Goal: Task Accomplishment & Management: Manage account settings

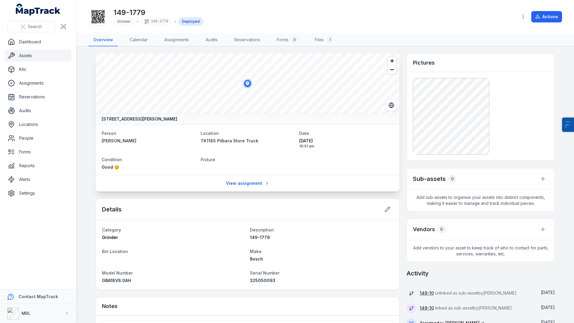
scroll to position [69, 0]
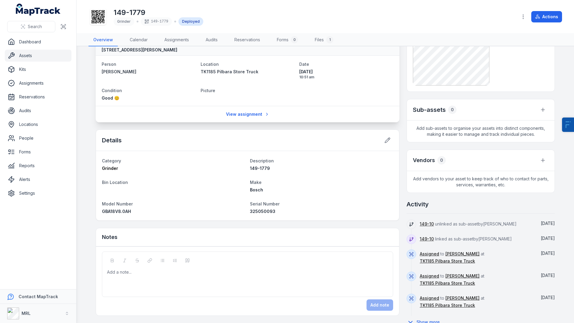
click at [169, 289] on div "Add a note..." at bounding box center [247, 281] width 281 height 24
click at [380, 302] on button "Add note" at bounding box center [380, 304] width 27 height 11
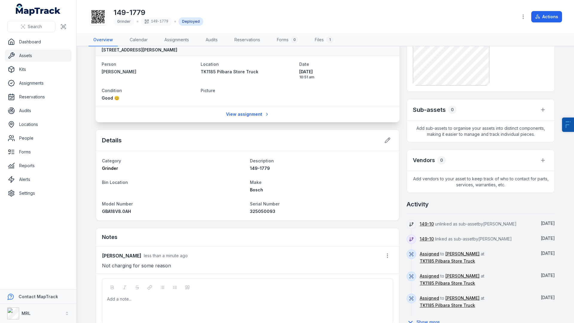
drag, startPoint x: 186, startPoint y: 258, endPoint x: 134, endPoint y: 255, distance: 52.4
click at [134, 255] on div "Jarrod Milford less than a minute ago" at bounding box center [247, 255] width 291 height 11
click at [177, 264] on p "Not charging for some reason" at bounding box center [247, 265] width 291 height 8
drag, startPoint x: 139, startPoint y: 256, endPoint x: 203, endPoint y: 256, distance: 64.0
click at [203, 256] on div "Jarrod Milford less than a minute ago" at bounding box center [247, 255] width 291 height 11
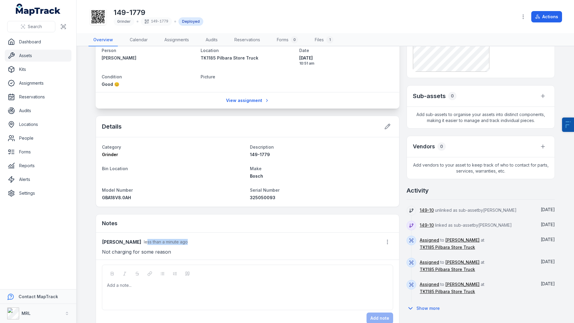
scroll to position [91, 0]
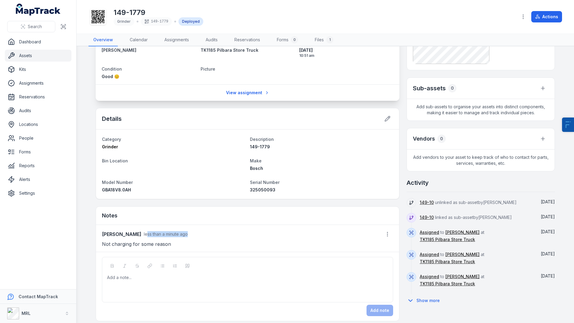
click at [294, 218] on div "Notes" at bounding box center [247, 216] width 303 height 18
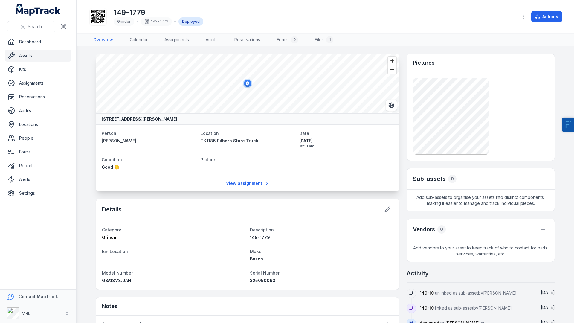
click at [19, 59] on link "Assets" at bounding box center [38, 56] width 67 height 12
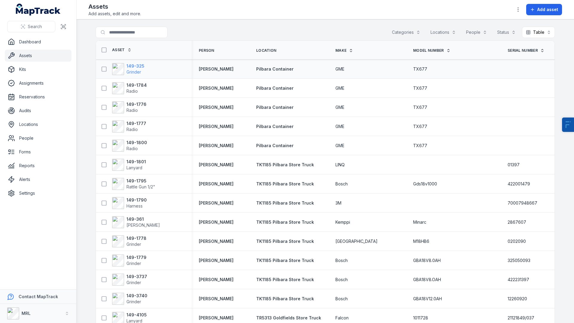
click at [135, 68] on strong "149-325" at bounding box center [136, 66] width 18 height 6
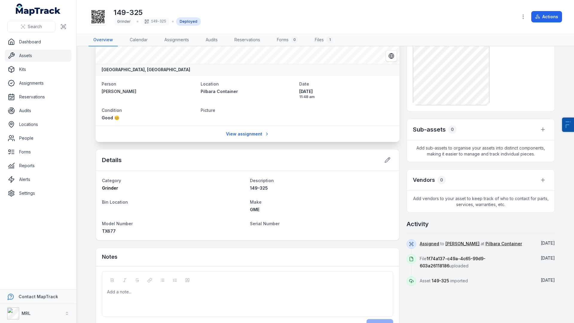
scroll to position [69, 0]
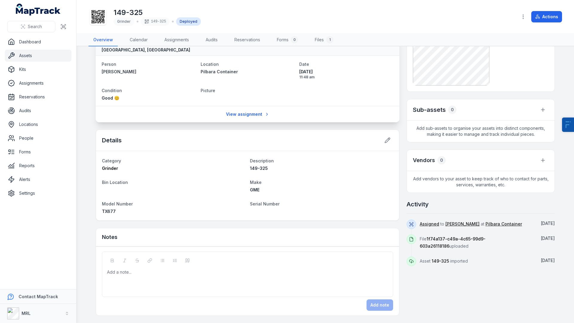
click at [180, 287] on div "Add a note..." at bounding box center [247, 281] width 281 height 24
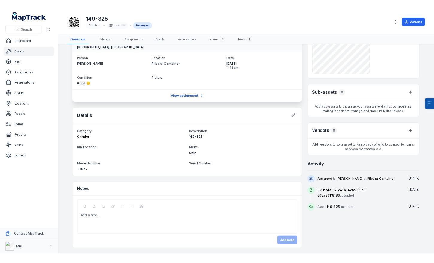
scroll to position [0, 0]
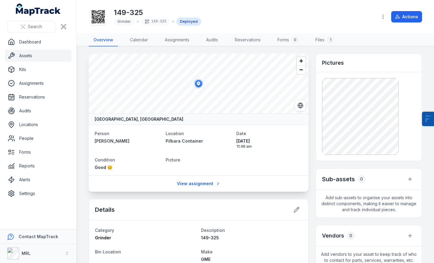
click at [95, 15] on icon at bounding box center [98, 16] width 13 height 13
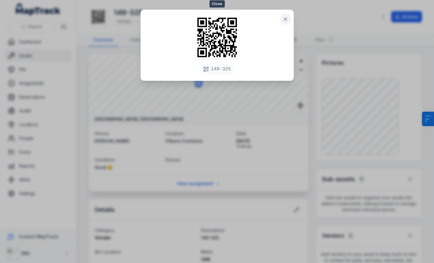
click at [285, 18] on icon at bounding box center [285, 19] width 6 height 6
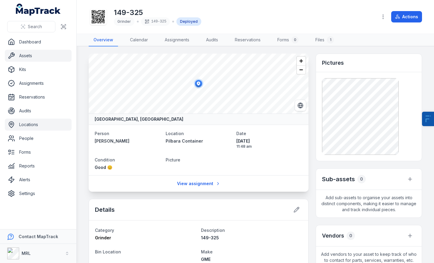
click at [32, 125] on link "Locations" at bounding box center [38, 124] width 67 height 12
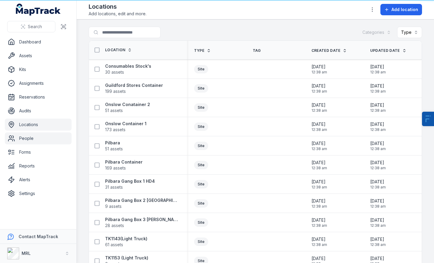
click at [33, 141] on link "People" at bounding box center [38, 138] width 67 height 12
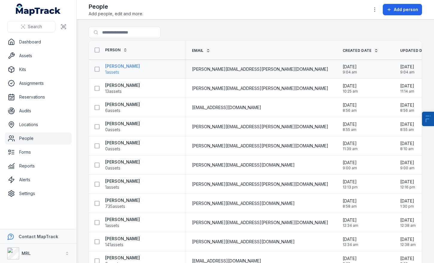
click at [118, 65] on strong "Aaron Martin" at bounding box center [122, 66] width 35 height 6
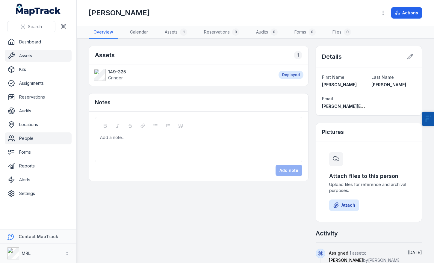
click at [42, 57] on link "Assets" at bounding box center [38, 56] width 67 height 12
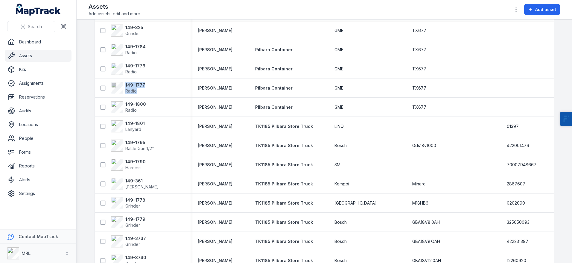
scroll to position [39, 0]
click at [30, 195] on link "Settings" at bounding box center [38, 193] width 67 height 12
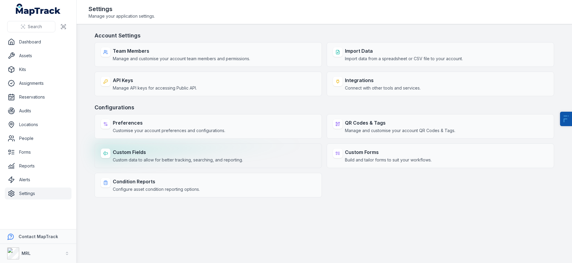
click at [140, 158] on span "Custom data to allow for better tracking, searching, and reporting." at bounding box center [178, 160] width 130 height 6
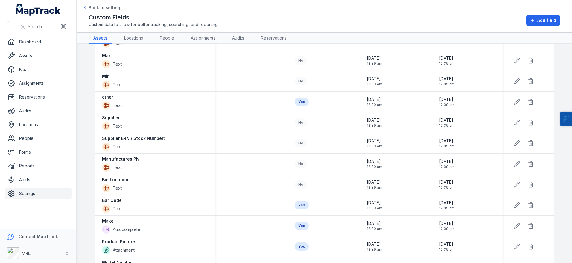
scroll to position [272, 0]
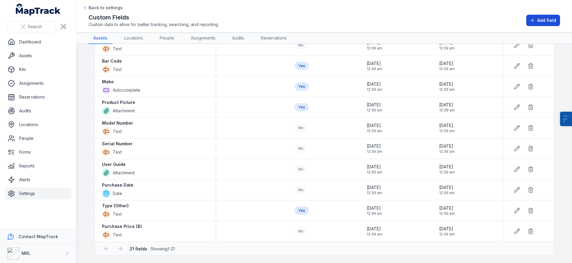
click at [540, 20] on span "Add field" at bounding box center [546, 20] width 19 height 6
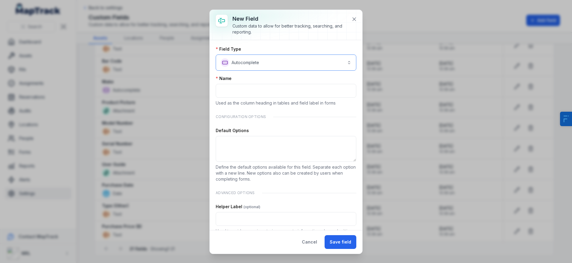
click at [296, 62] on button "**********" at bounding box center [286, 62] width 141 height 16
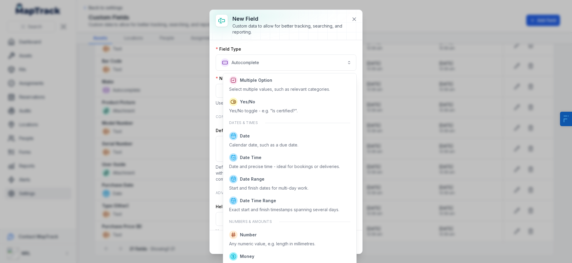
scroll to position [179, 0]
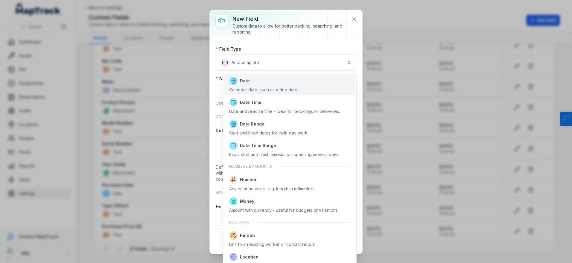
click at [244, 91] on div "Calendar date, such as a due date." at bounding box center [263, 90] width 69 height 6
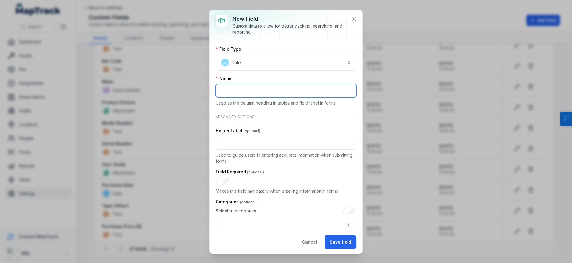
click at [250, 92] on input ":r8i:-form-item-label" at bounding box center [286, 91] width 141 height 14
type input "**********"
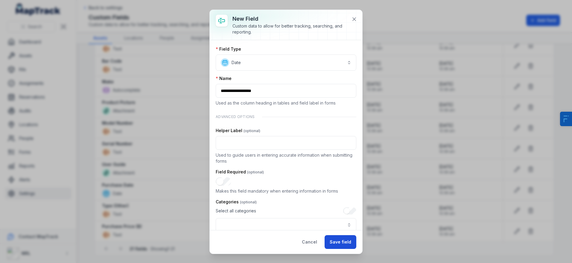
click at [347, 243] on button "Save field" at bounding box center [341, 242] width 32 height 14
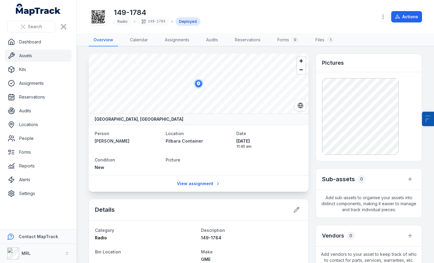
click at [101, 21] on icon at bounding box center [98, 16] width 13 height 13
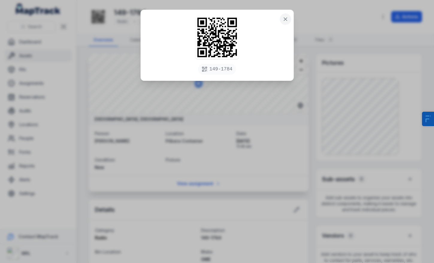
click at [281, 23] on button at bounding box center [284, 18] width 11 height 11
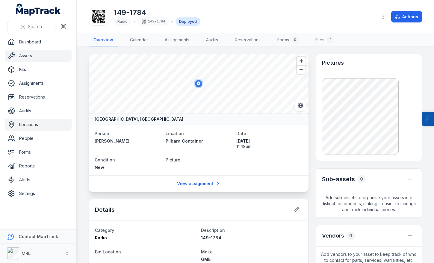
click at [44, 120] on link "Locations" at bounding box center [38, 124] width 67 height 12
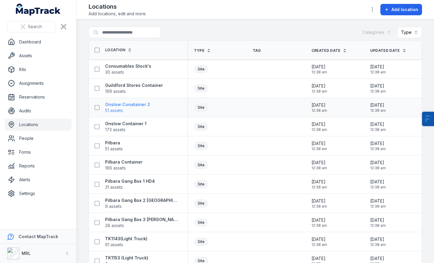
click at [140, 106] on strong "Onslow Conatainer 2" at bounding box center [127, 104] width 45 height 6
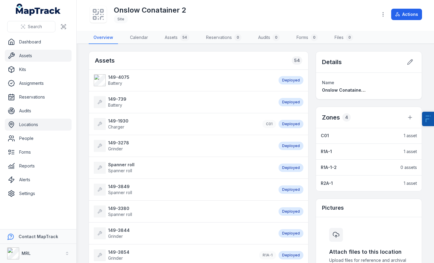
click at [20, 54] on link "Assets" at bounding box center [38, 56] width 67 height 12
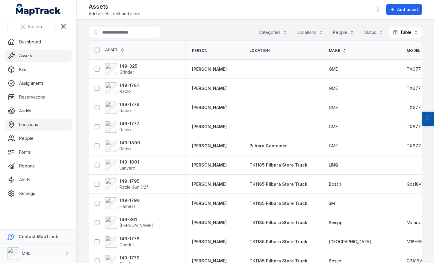
click at [29, 126] on link "Locations" at bounding box center [38, 124] width 67 height 12
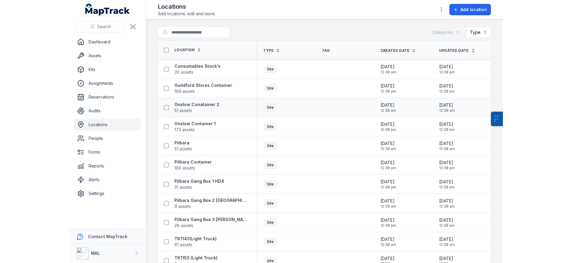
scroll to position [53, 0]
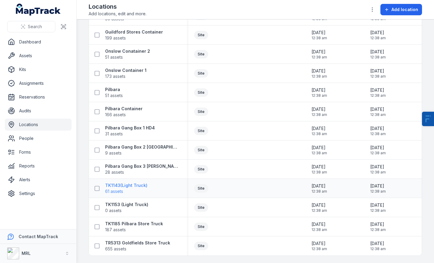
click at [126, 188] on strong "TK1143(Light Truck)" at bounding box center [126, 185] width 42 height 6
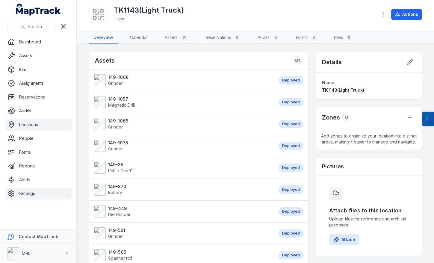
click at [39, 192] on link "Settings" at bounding box center [38, 193] width 67 height 12
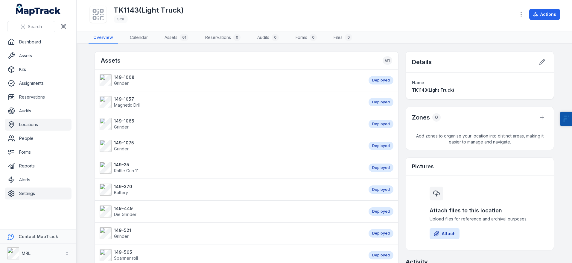
click at [39, 195] on link "Settings" at bounding box center [38, 193] width 67 height 12
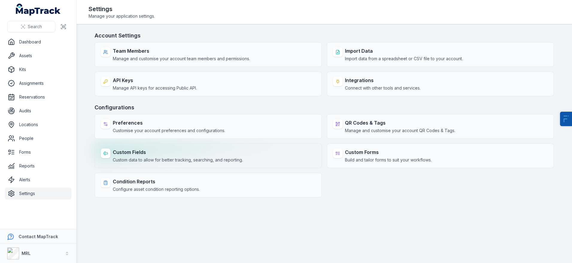
click at [127, 167] on div "Custom Fields Custom data to allow for better tracking, searching, and reportin…" at bounding box center [208, 155] width 227 height 25
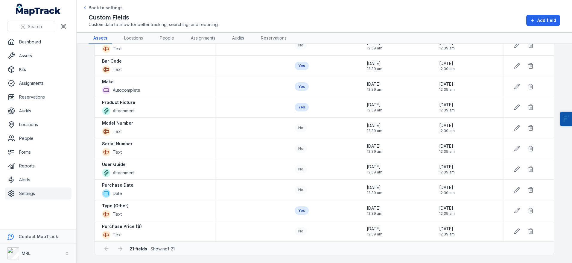
scroll to position [272, 0]
click at [433, 18] on icon at bounding box center [532, 20] width 5 height 5
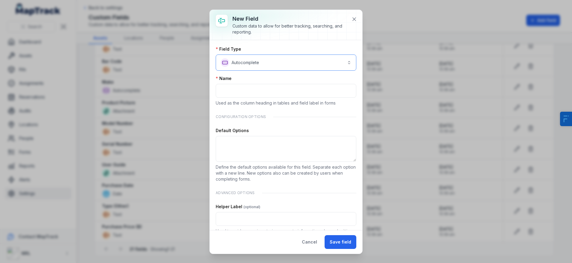
click at [284, 61] on button "**********" at bounding box center [286, 62] width 141 height 16
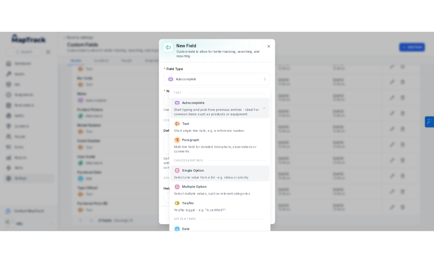
scroll to position [40, 0]
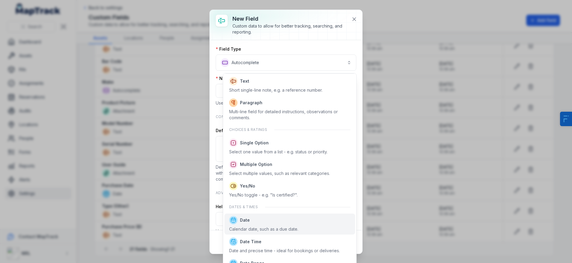
click at [237, 216] on span "Date" at bounding box center [263, 220] width 69 height 8
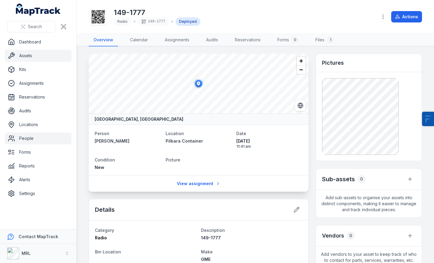
click at [32, 135] on link "People" at bounding box center [38, 138] width 67 height 12
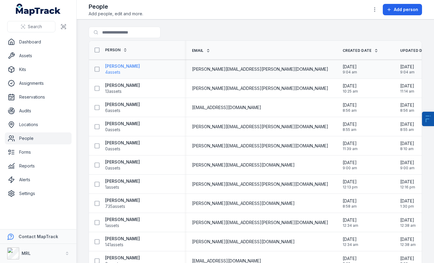
click at [112, 69] on span "4 assets" at bounding box center [112, 72] width 15 height 6
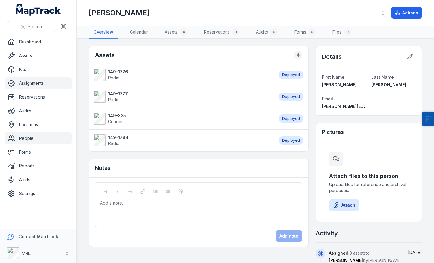
click at [43, 83] on link "Assignments" at bounding box center [38, 83] width 67 height 12
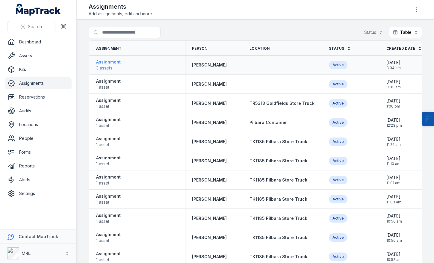
click at [102, 61] on strong "Assignment" at bounding box center [108, 62] width 25 height 6
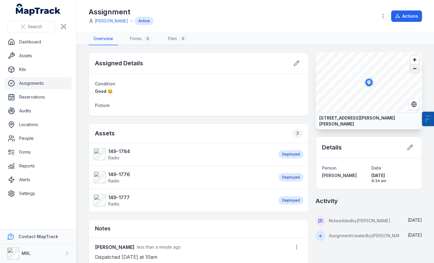
click at [415, 71] on span "Zoom out" at bounding box center [414, 68] width 9 height 8
click at [414, 60] on span "Zoom in" at bounding box center [414, 59] width 9 height 9
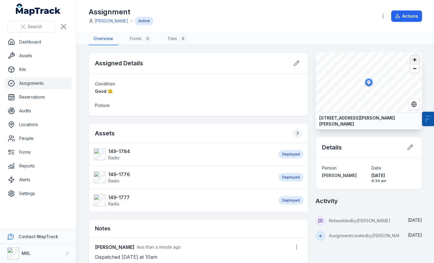
click at [414, 60] on span "Zoom in" at bounding box center [414, 59] width 9 height 9
click at [34, 52] on link "Assets" at bounding box center [38, 56] width 67 height 12
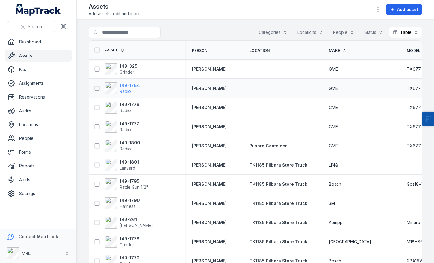
click at [130, 86] on strong "149-1784" at bounding box center [129, 85] width 20 height 6
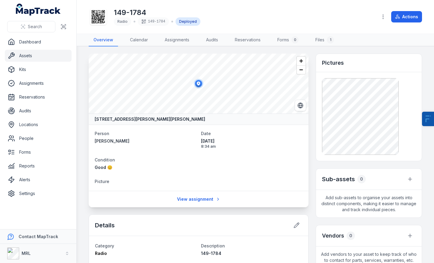
click at [116, 12] on h1 "149-1784" at bounding box center [157, 13] width 86 height 10
click at [244, 14] on div "149-1784 Radio 149-1784 Deployed" at bounding box center [231, 16] width 284 height 19
click at [33, 59] on link "Assets" at bounding box center [38, 56] width 67 height 12
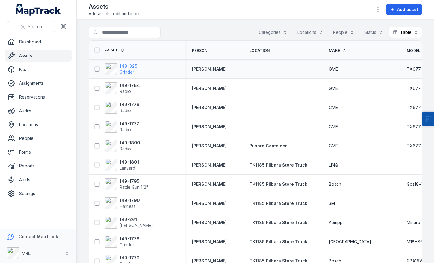
click at [124, 67] on strong "149-325" at bounding box center [128, 66] width 18 height 6
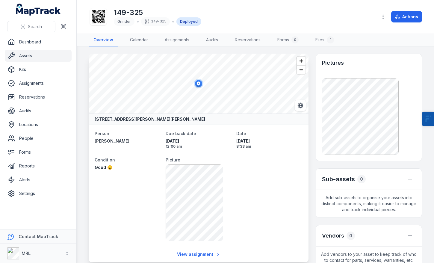
click at [97, 12] on icon at bounding box center [98, 16] width 13 height 13
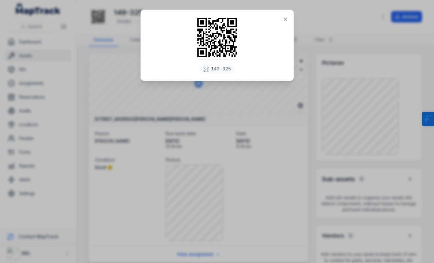
click at [336, 42] on div "149-325" at bounding box center [217, 131] width 434 height 263
click at [288, 24] on div "149-325" at bounding box center [217, 45] width 153 height 71
click at [287, 20] on icon at bounding box center [285, 19] width 6 height 6
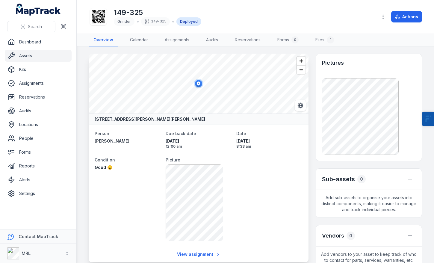
click at [308, 19] on div "149-325 Grinder 149-325 Deployed" at bounding box center [231, 16] width 284 height 19
click at [33, 195] on link "Settings" at bounding box center [38, 193] width 67 height 12
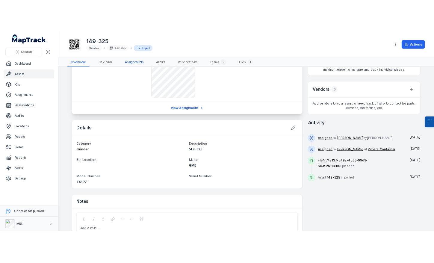
scroll to position [156, 0]
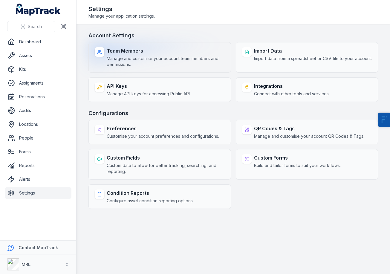
click at [139, 49] on strong "Team Members" at bounding box center [166, 50] width 118 height 7
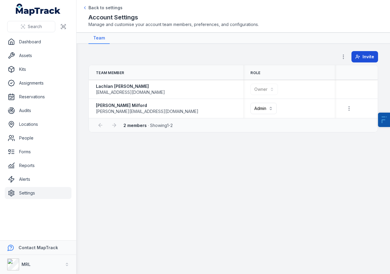
click at [366, 57] on span "Invite" at bounding box center [369, 57] width 12 height 6
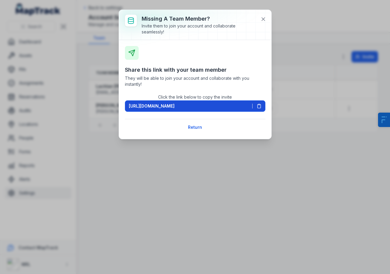
click at [215, 110] on button "https://app.maptrack.com/invite/CrMB3b9rSeN2s5b16OPo4xQb15Wgf6k33ciUrZ" at bounding box center [195, 106] width 141 height 11
click at [175, 106] on span "https://app.maptrack.com/invite/bfDaeO8zuuEDR1b3TrkIC7iwiAVM858YiTsGEP0" at bounding box center [152, 106] width 46 height 6
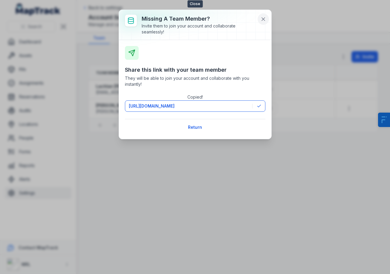
click at [266, 19] on button at bounding box center [263, 18] width 11 height 11
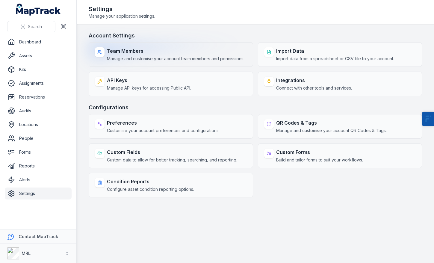
click at [174, 52] on strong "Team Members" at bounding box center [175, 50] width 137 height 7
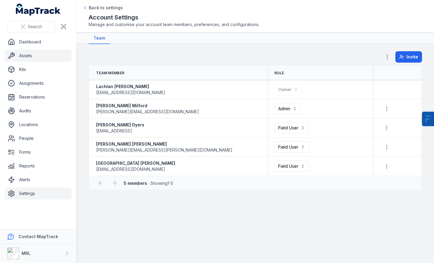
click at [31, 60] on link "Assets" at bounding box center [38, 56] width 67 height 12
